Goal: Download file/media

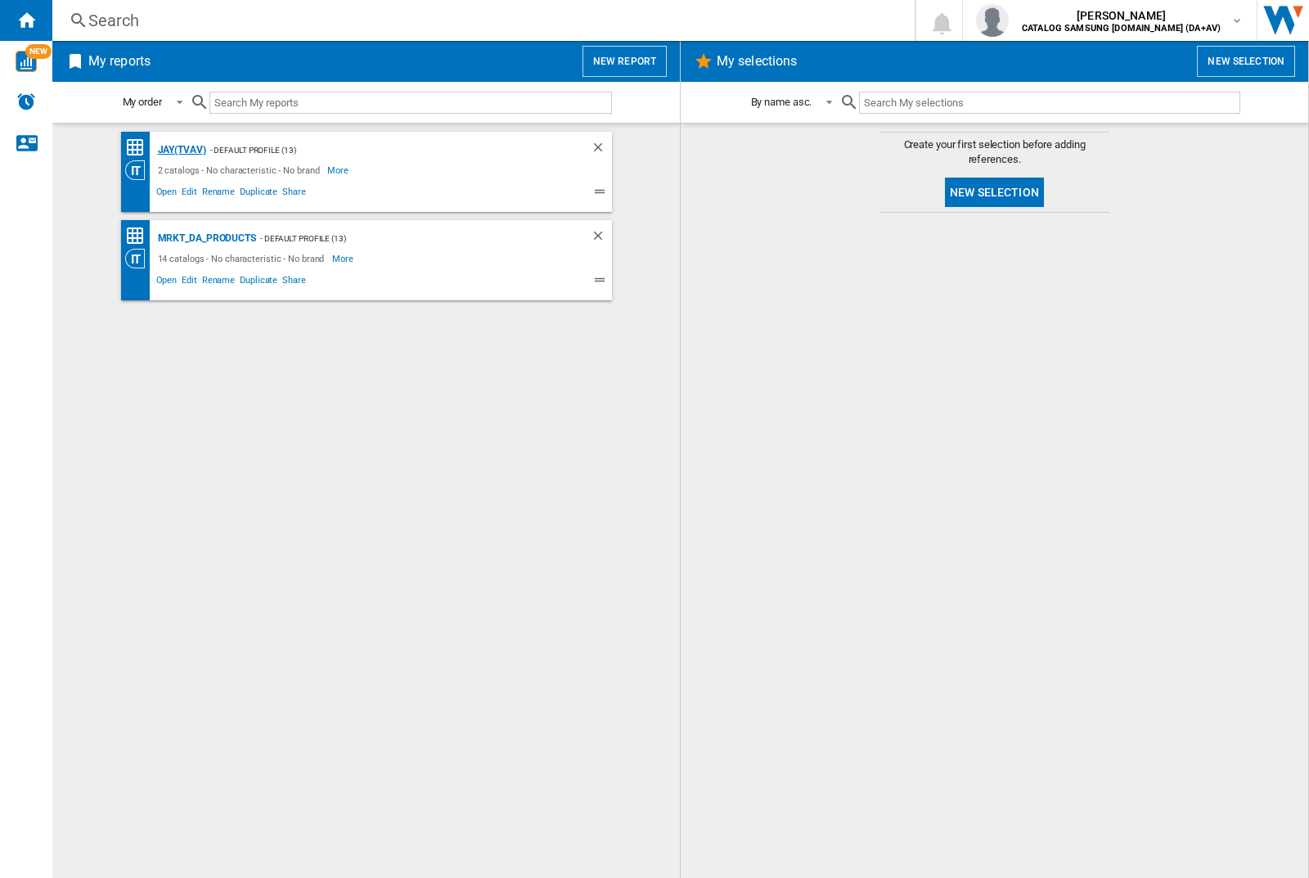
click at [182, 150] on div "JAY(TVAV)" at bounding box center [180, 150] width 52 height 20
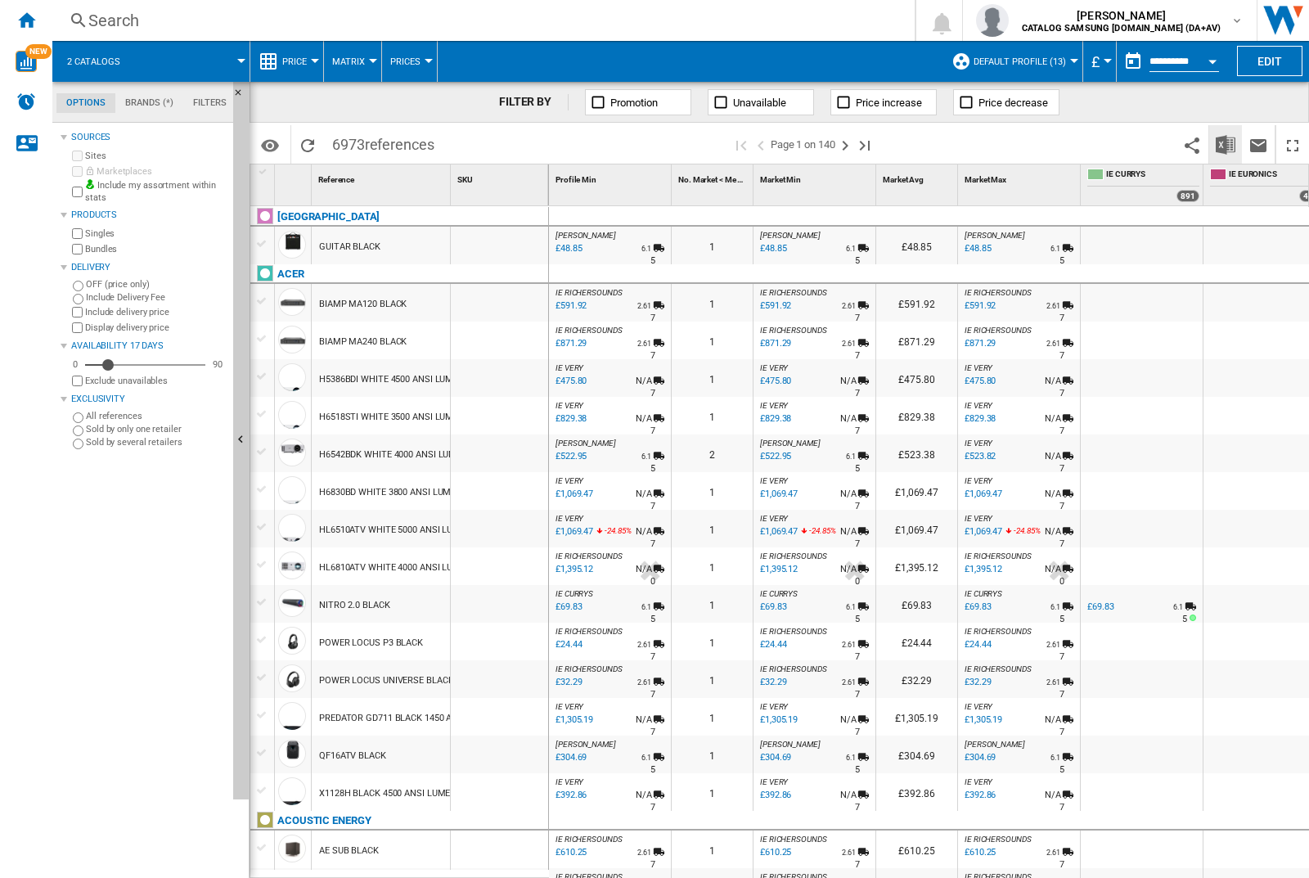
click at [1225, 144] on img "Download in Excel" at bounding box center [1225, 145] width 20 height 20
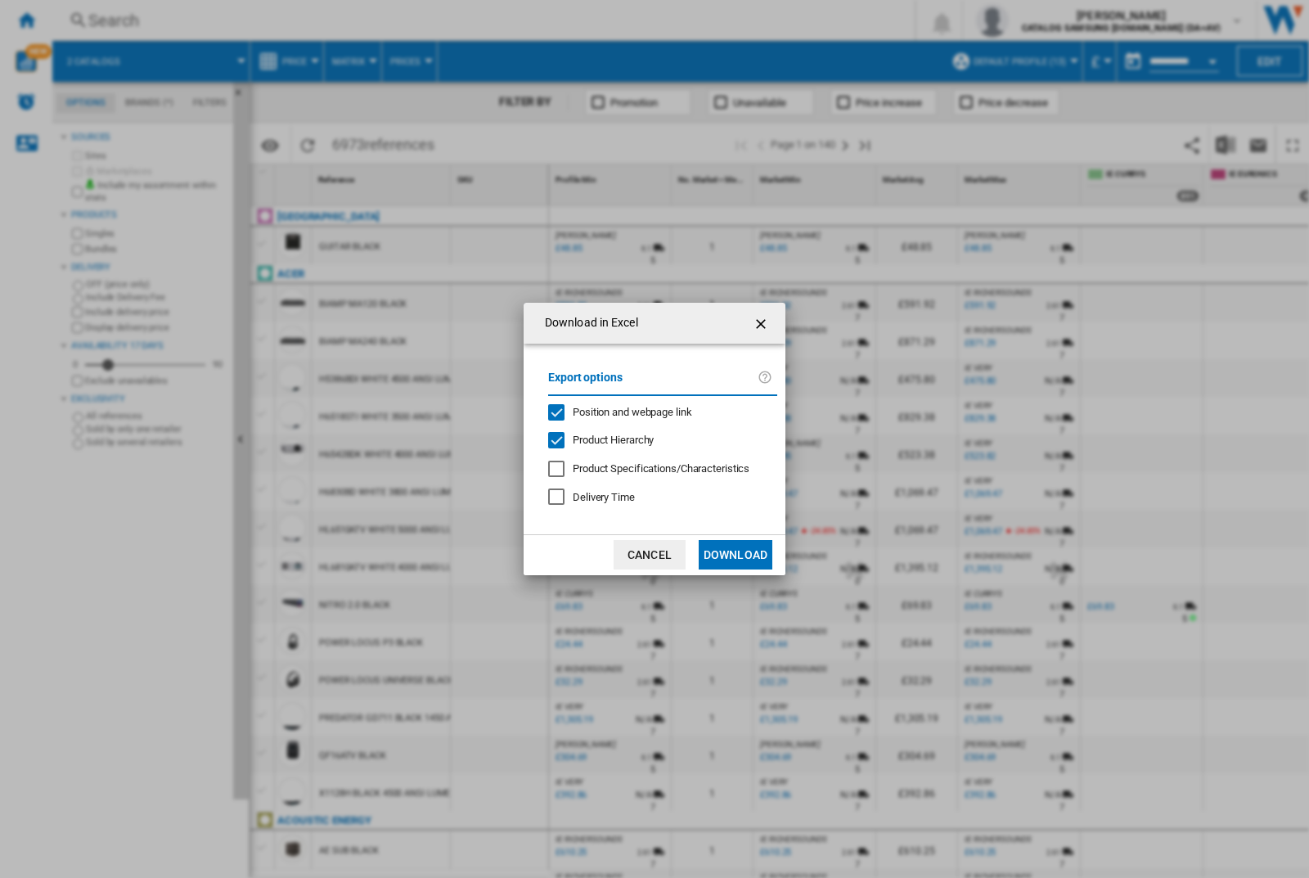
click at [656, 411] on span "Position and webpage link" at bounding box center [631, 412] width 119 height 12
click at [735, 554] on button "Download" at bounding box center [735, 554] width 74 height 29
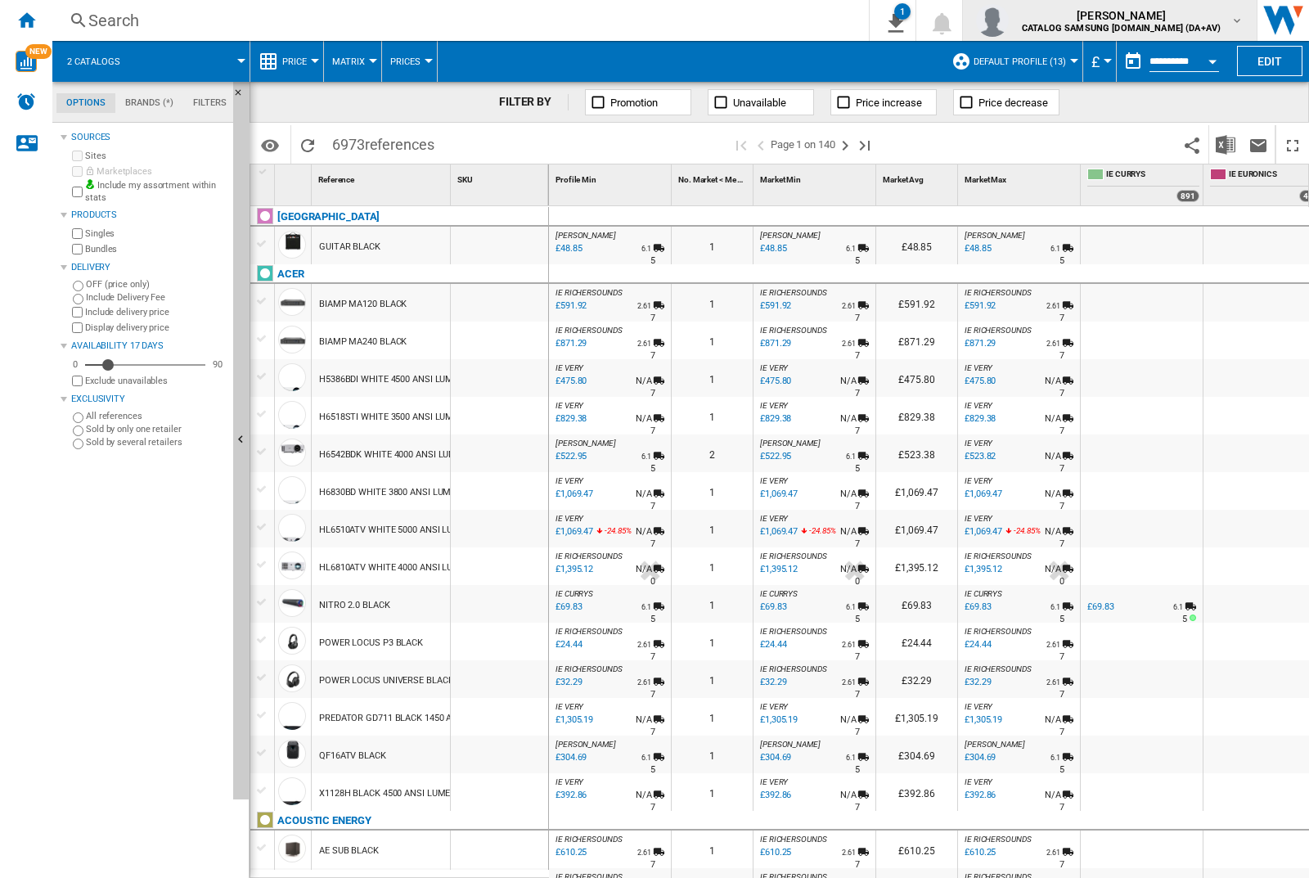
click at [1008, 20] on img "button" at bounding box center [992, 20] width 33 height 33
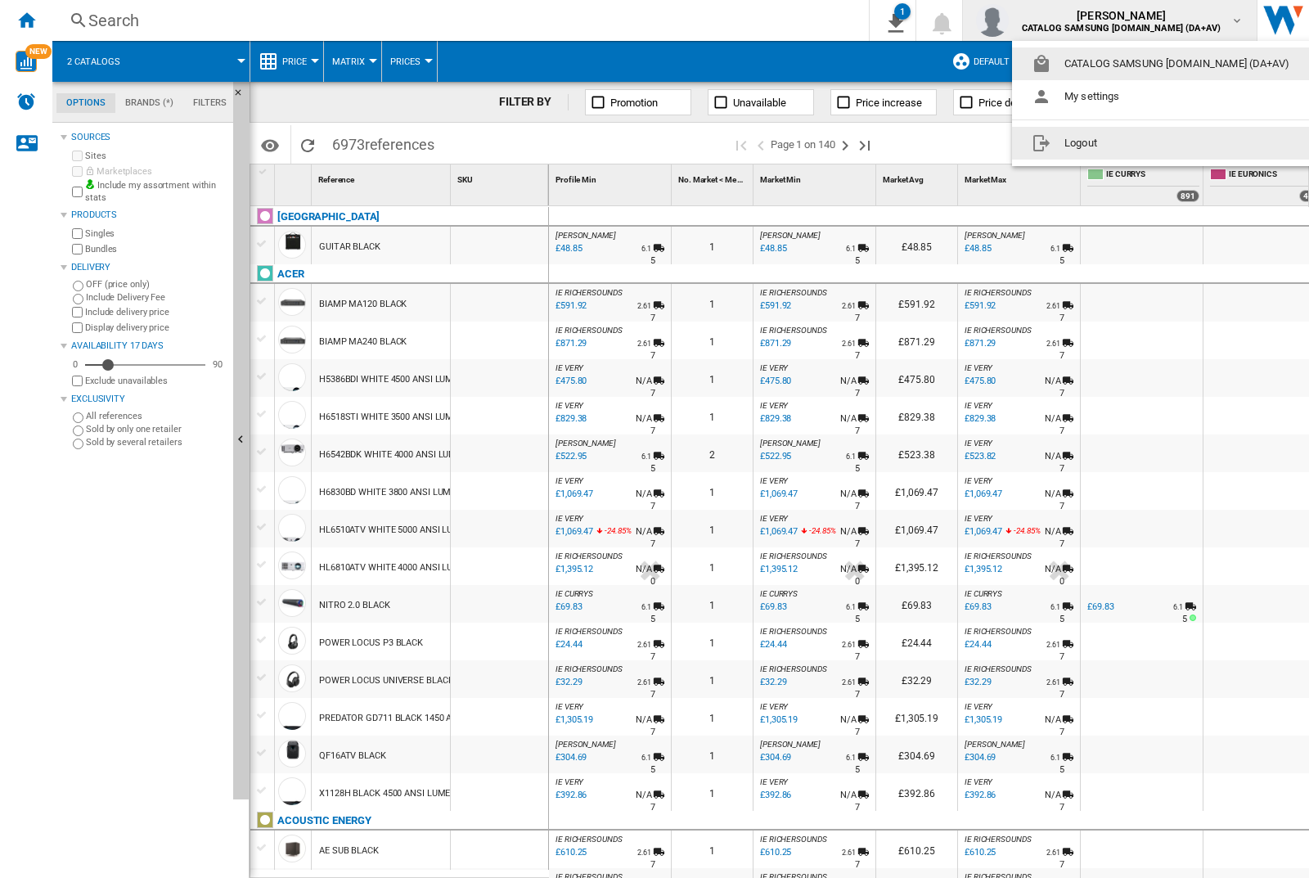
click at [1138, 143] on button "Logout" at bounding box center [1163, 143] width 303 height 33
